Goal: Obtain resource: Download file/media

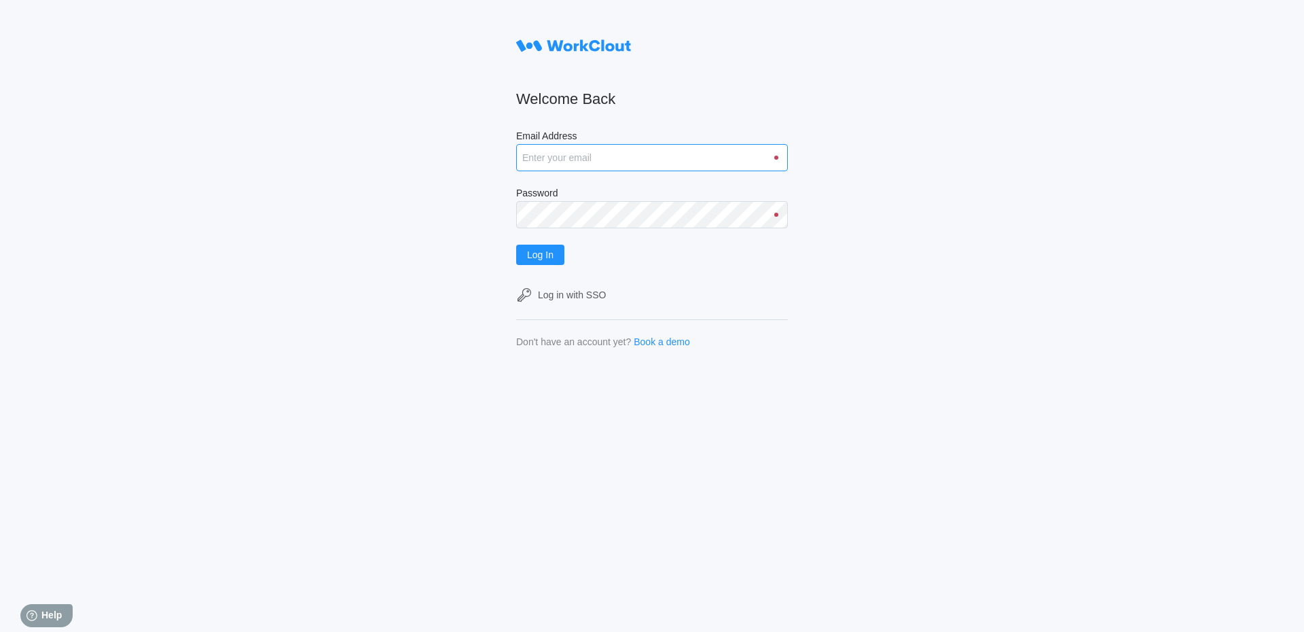
click at [619, 163] on input "Email Address" at bounding box center [652, 157] width 272 height 27
type input "[EMAIL_ADDRESS][DOMAIN_NAME]"
click at [516, 245] on button "Log In" at bounding box center [540, 255] width 48 height 20
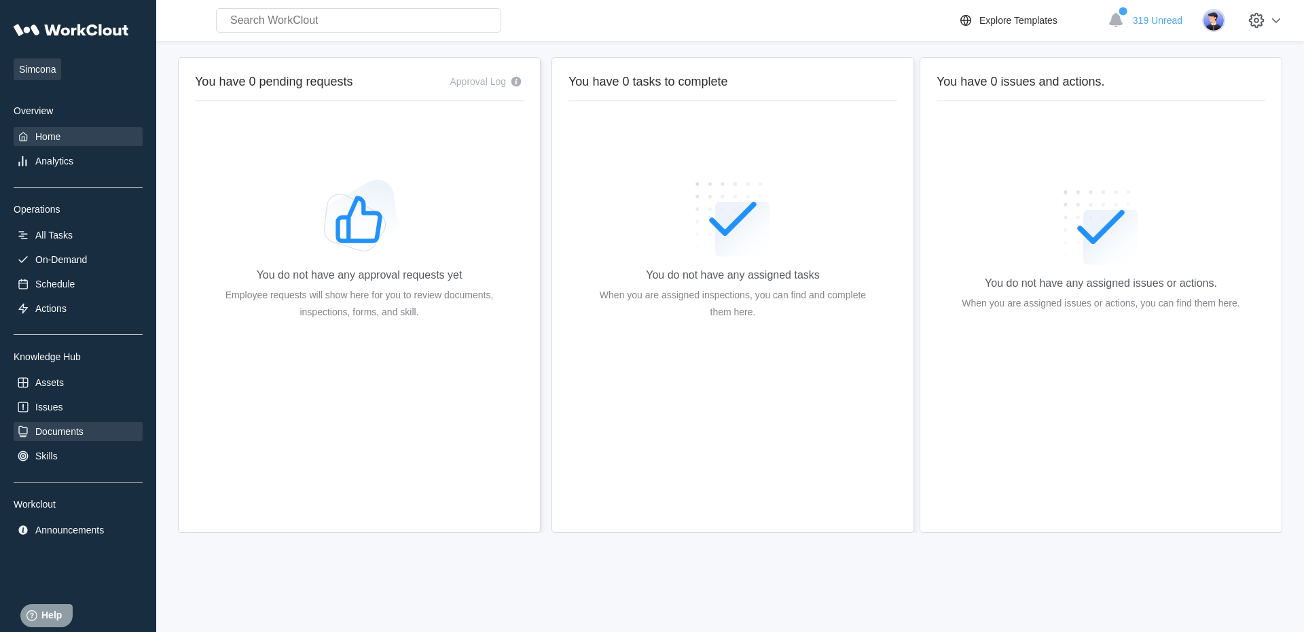
click at [98, 440] on div "Documents" at bounding box center [78, 431] width 129 height 19
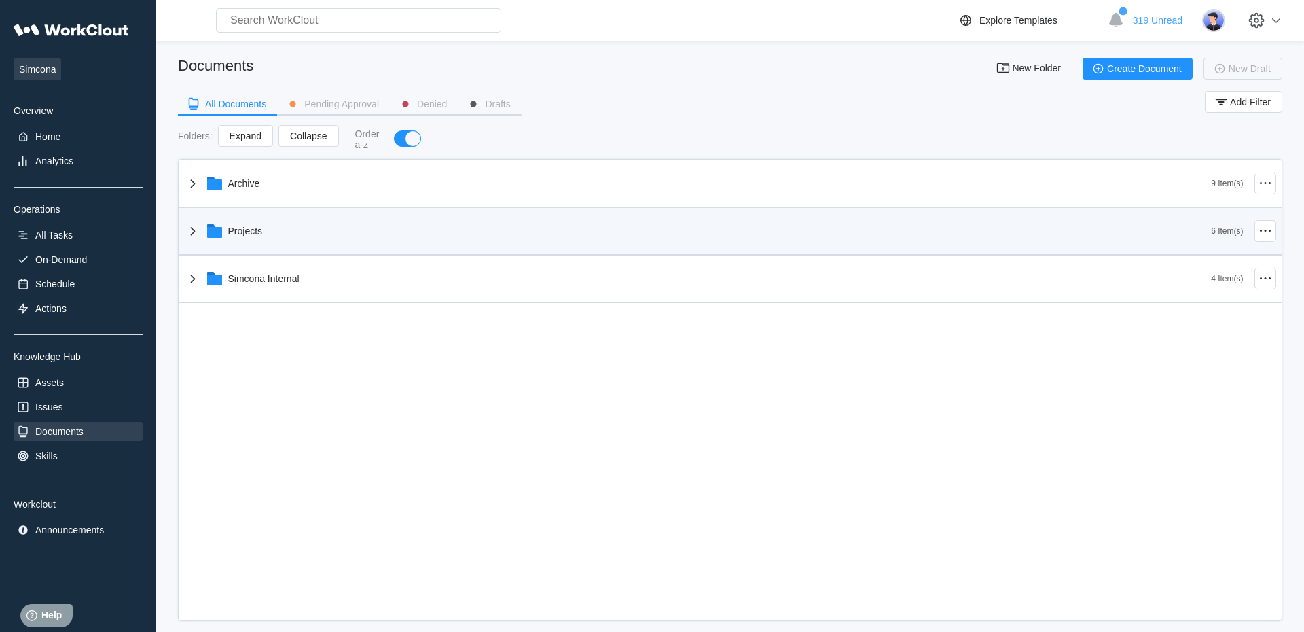
click at [280, 240] on div "Projects" at bounding box center [698, 230] width 1027 height 35
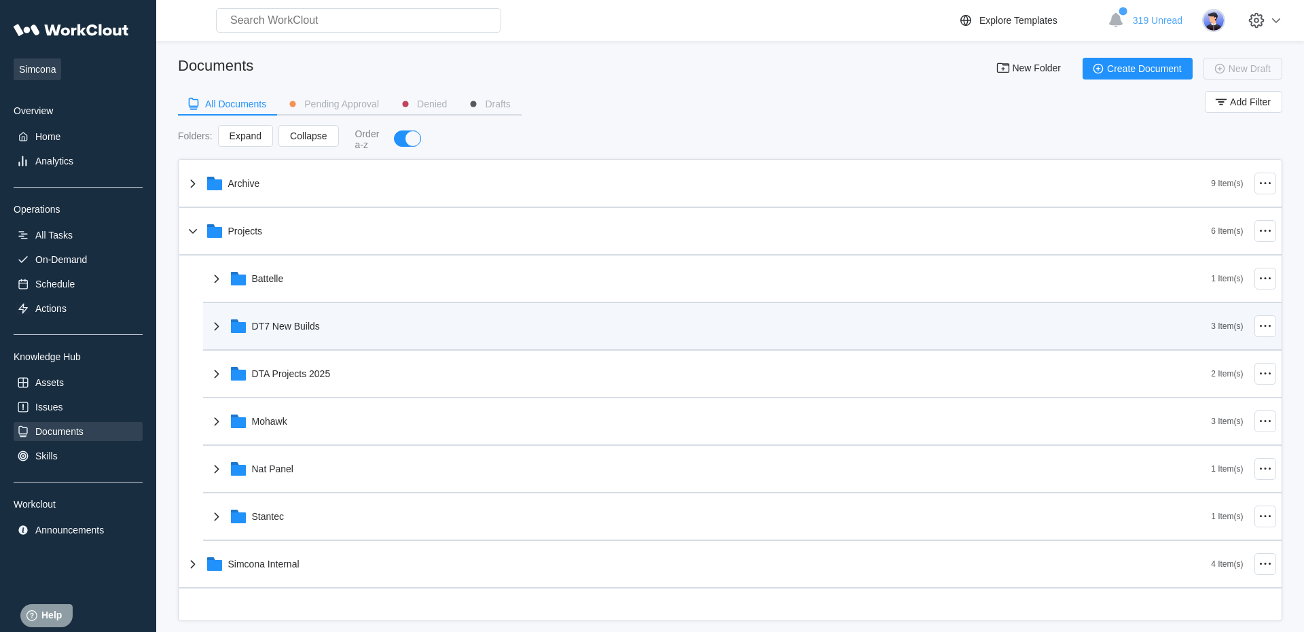
click at [270, 329] on div "DT7 New Builds" at bounding box center [286, 326] width 68 height 11
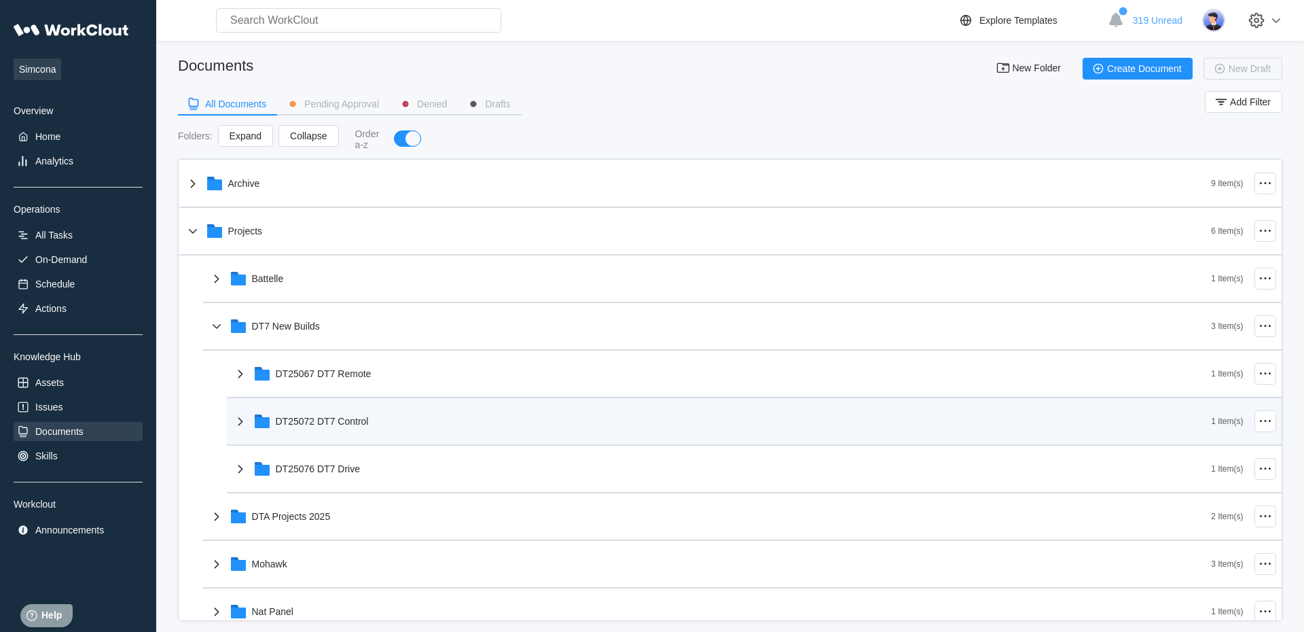
click at [406, 421] on div "DT25072 DT7 Control" at bounding box center [722, 421] width 980 height 35
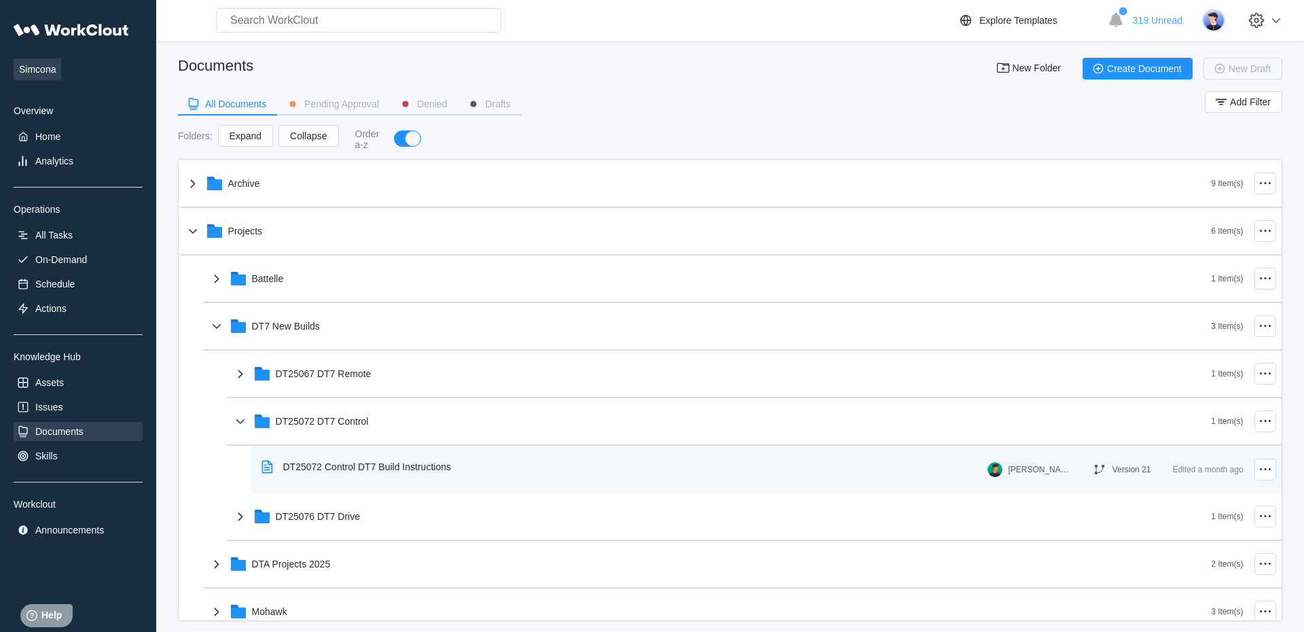
click at [358, 460] on div "DT25072 Control DT7 Build Instructions" at bounding box center [359, 466] width 206 height 31
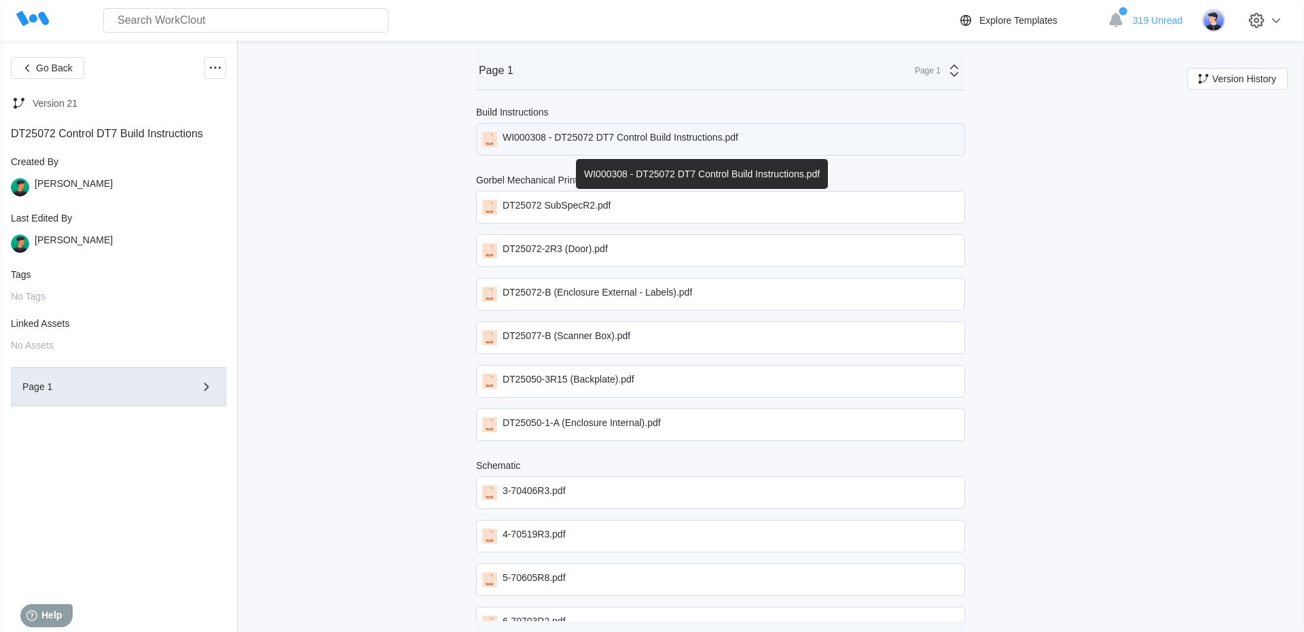
click at [606, 132] on div "WI000308 - DT25072 DT7 Control Build Instructions.pdf" at bounding box center [720, 139] width 489 height 33
